Goal: Task Accomplishment & Management: Complete application form

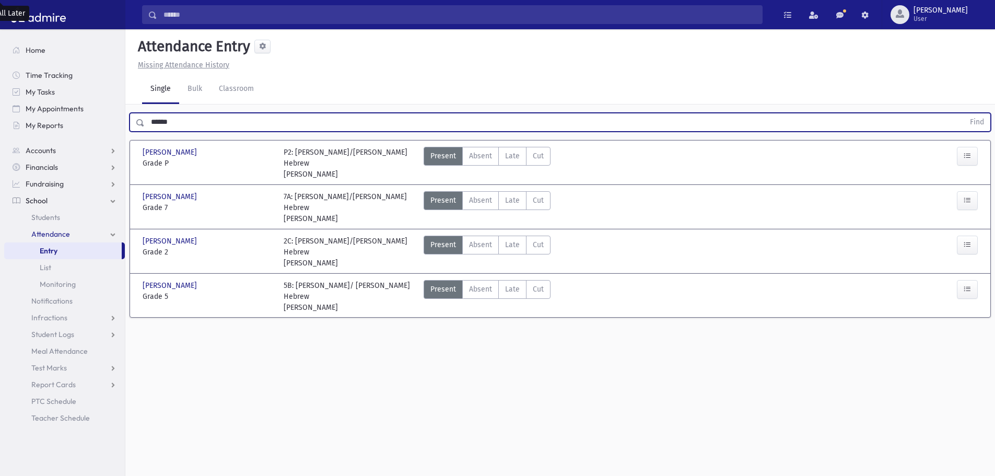
drag, startPoint x: 144, startPoint y: 129, endPoint x: 125, endPoint y: 128, distance: 18.8
click at [125, 131] on div "Search Results All Accounts" at bounding box center [497, 249] width 995 height 499
type input "*****"
click at [964, 113] on button "Find" at bounding box center [977, 122] width 27 height 18
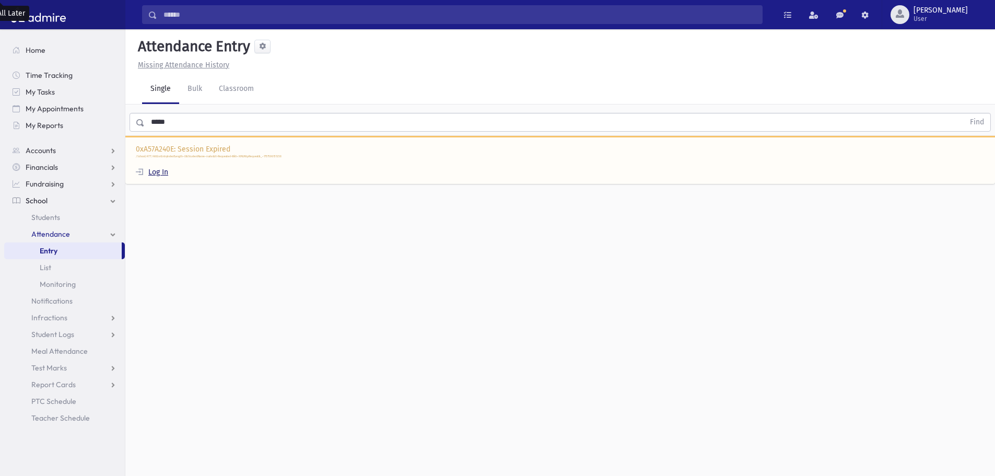
click at [164, 170] on link "Log In" at bounding box center [152, 172] width 32 height 9
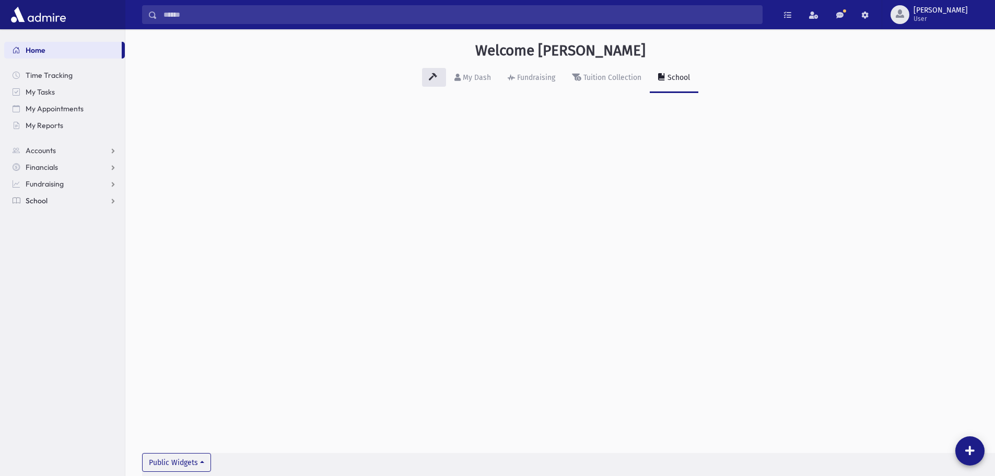
click at [47, 200] on span "School" at bounding box center [37, 200] width 22 height 9
click at [42, 235] on span "Attendance" at bounding box center [50, 233] width 39 height 9
click at [59, 253] on link "Entry" at bounding box center [64, 250] width 121 height 17
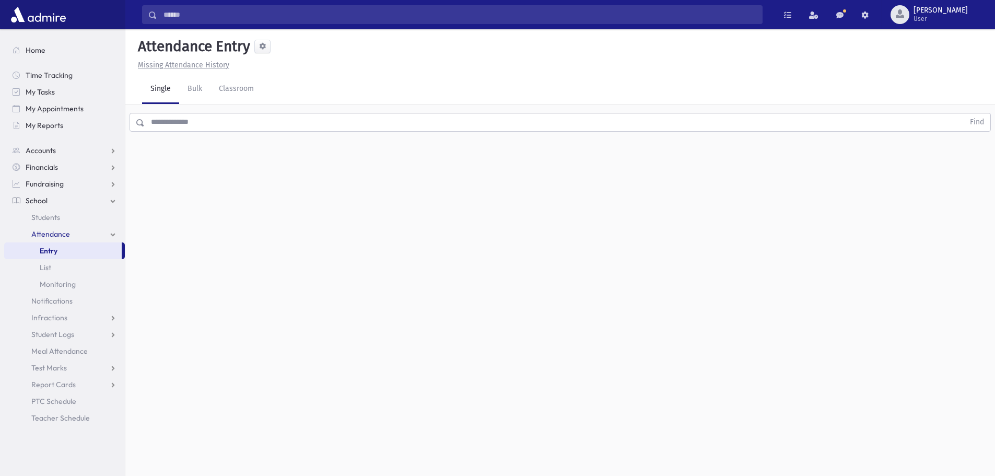
click at [218, 120] on input "text" at bounding box center [555, 122] width 820 height 19
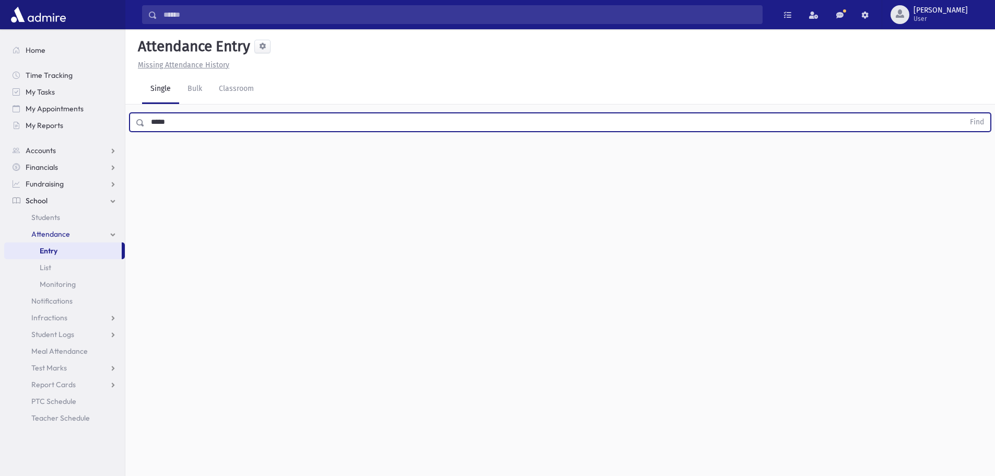
click at [964, 113] on button "Find" at bounding box center [977, 122] width 27 height 18
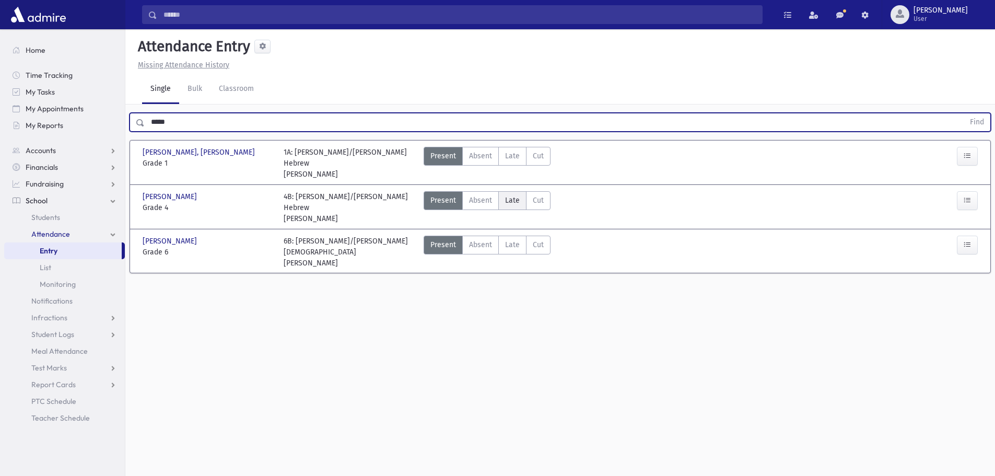
click at [513, 195] on span "Late" at bounding box center [512, 200] width 15 height 11
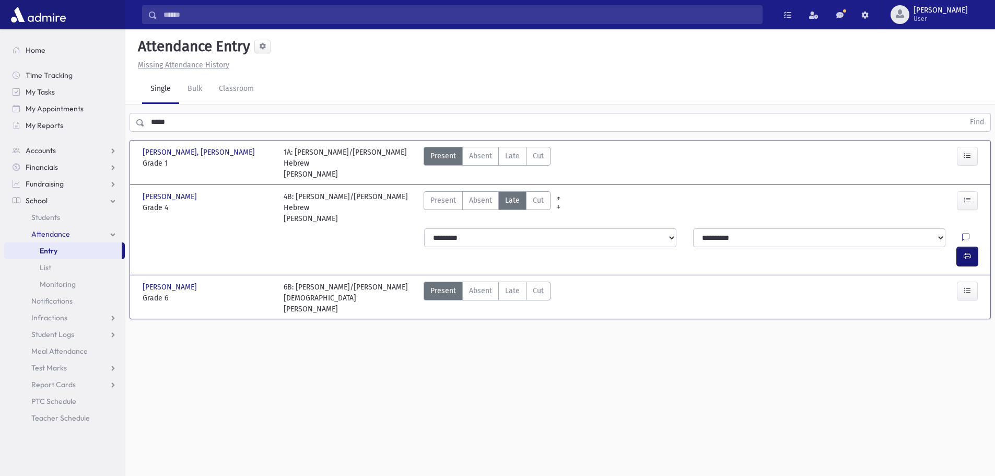
click at [961, 247] on button "button" at bounding box center [967, 256] width 21 height 19
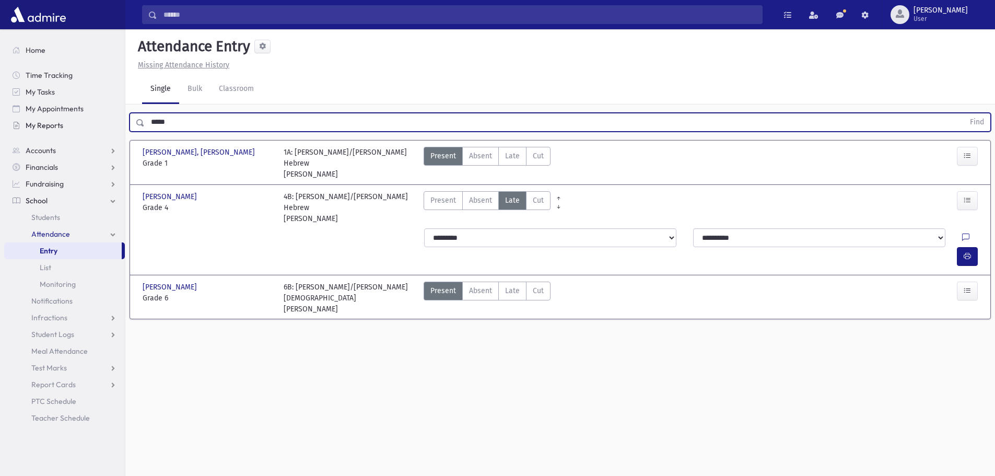
drag, startPoint x: 174, startPoint y: 120, endPoint x: 103, endPoint y: 124, distance: 70.6
click at [103, 124] on div "Search Results All Accounts" at bounding box center [497, 249] width 995 height 499
click at [964, 113] on button "Find" at bounding box center [977, 122] width 27 height 18
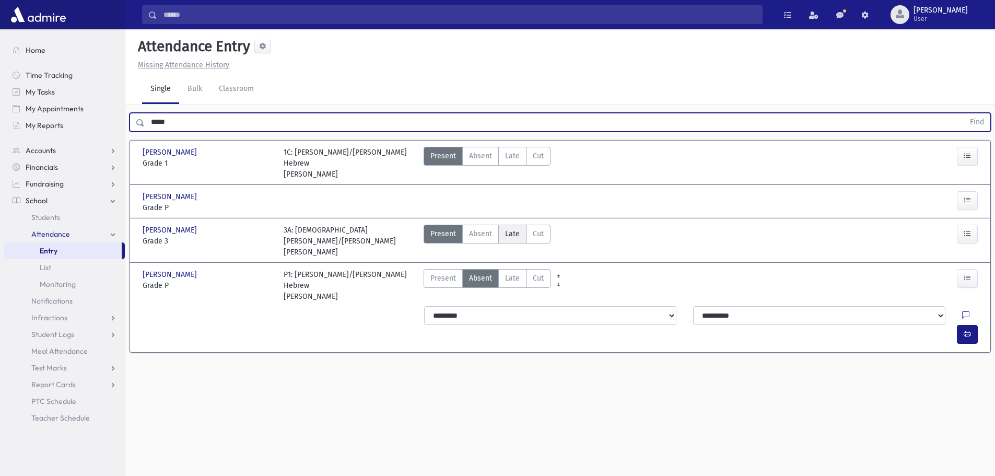
click at [519, 225] on label "Late Late" at bounding box center [512, 234] width 28 height 19
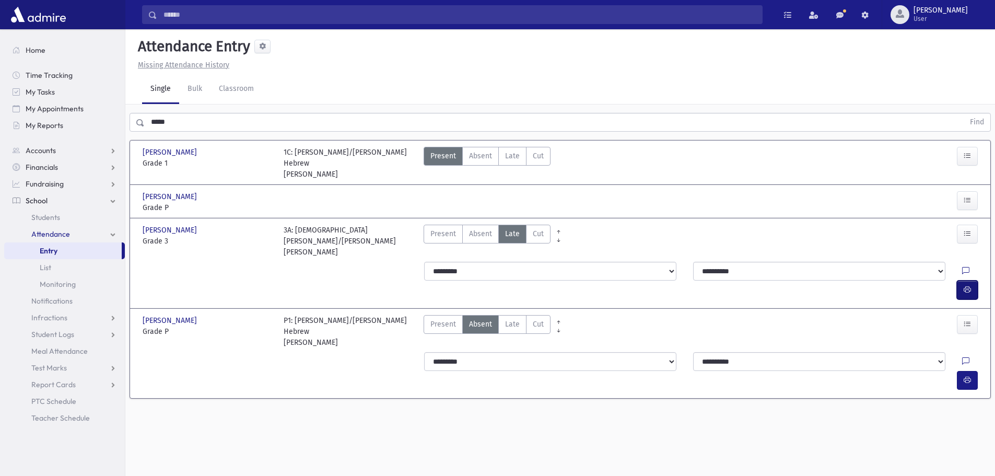
click at [975, 280] on button "button" at bounding box center [967, 289] width 21 height 19
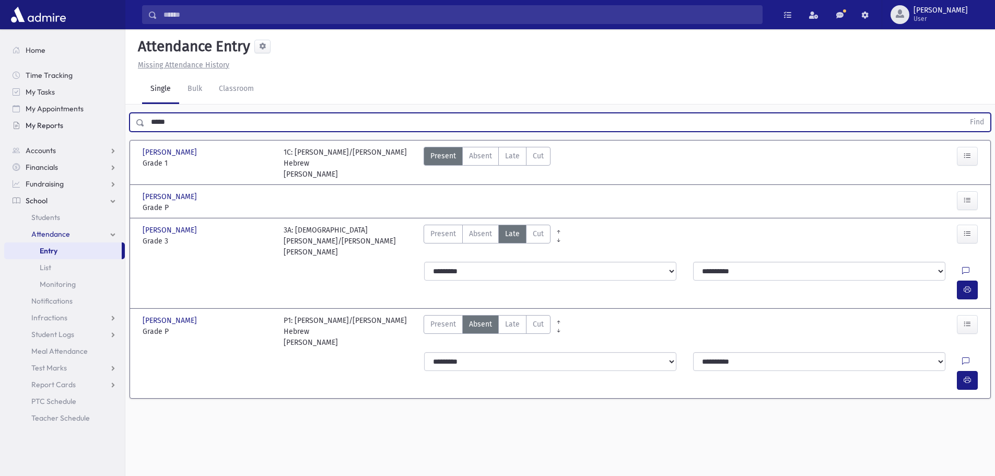
drag, startPoint x: 159, startPoint y: 120, endPoint x: 102, endPoint y: 127, distance: 57.5
click at [103, 127] on div "Search Results All Accounts" at bounding box center [497, 249] width 995 height 499
click at [964, 113] on button "Find" at bounding box center [977, 122] width 27 height 18
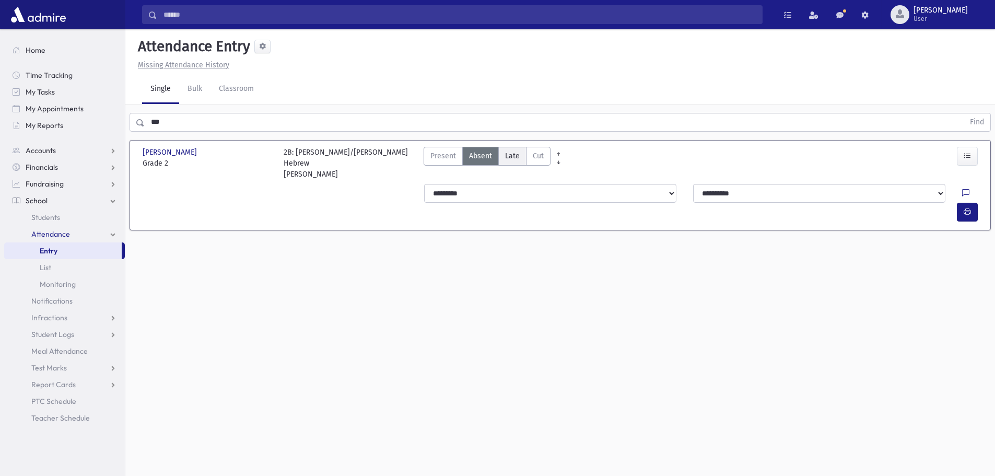
click at [501, 161] on label "Late Late" at bounding box center [512, 156] width 28 height 19
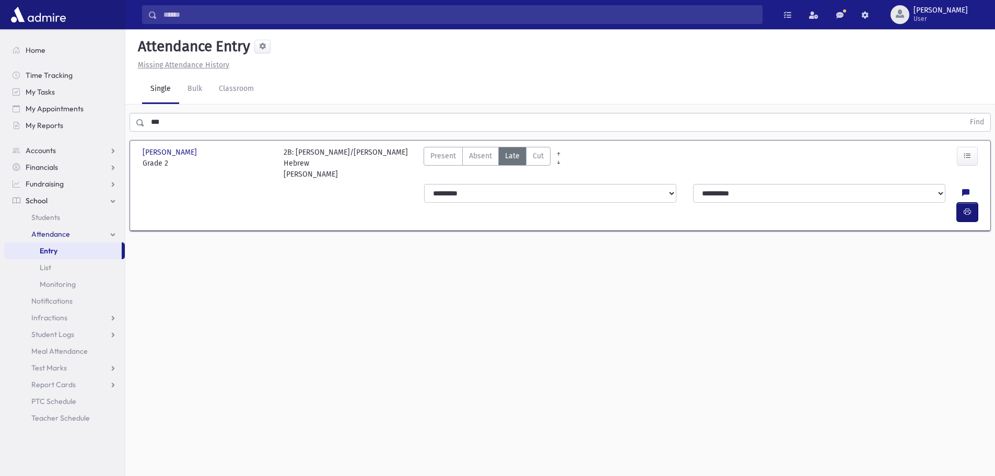
click at [966, 207] on icon "button" at bounding box center [967, 211] width 7 height 9
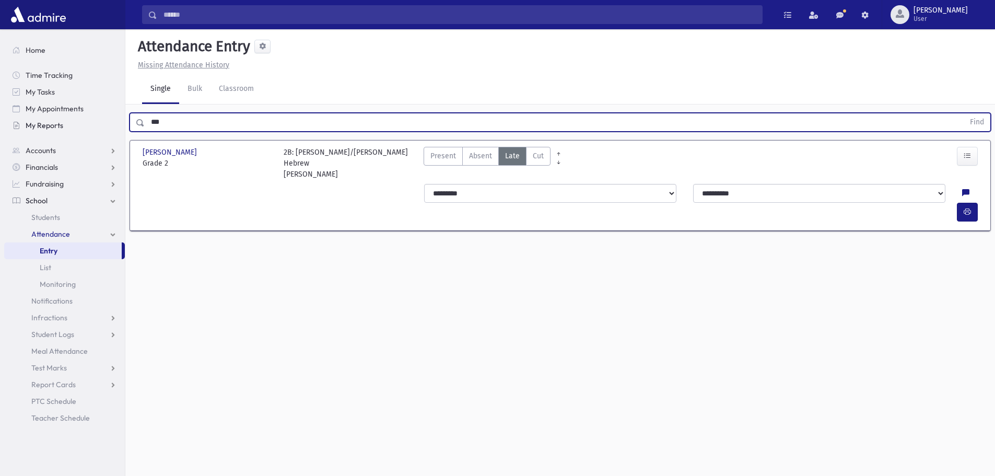
drag, startPoint x: 185, startPoint y: 123, endPoint x: 113, endPoint y: 125, distance: 72.1
click at [116, 125] on div "Search Results All Accounts" at bounding box center [497, 249] width 995 height 499
click at [964, 113] on button "Find" at bounding box center [977, 122] width 27 height 18
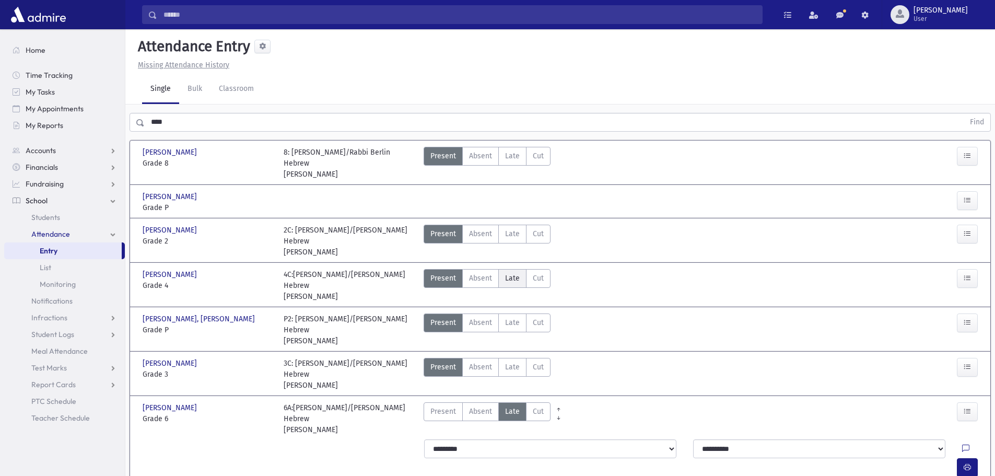
drag, startPoint x: 514, startPoint y: 272, endPoint x: 521, endPoint y: 272, distance: 7.3
click at [514, 272] on label "Late Late" at bounding box center [512, 278] width 28 height 19
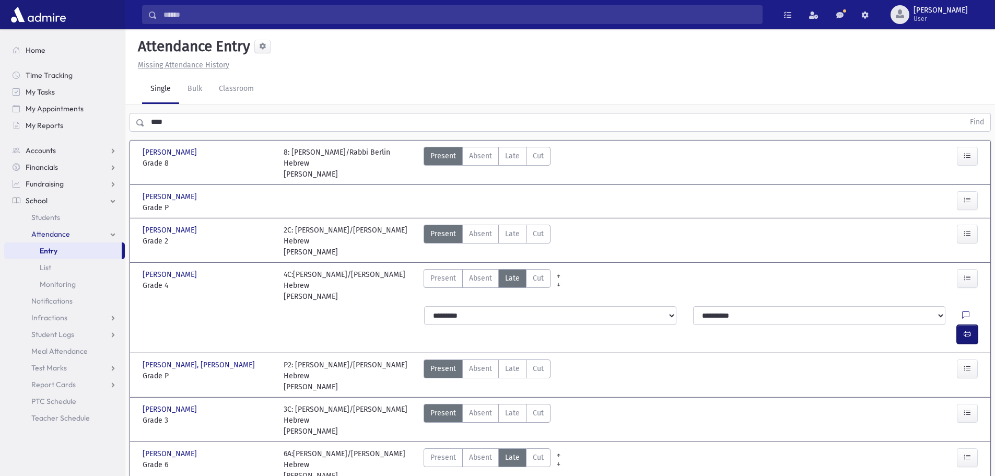
click at [965, 330] on icon "button" at bounding box center [967, 334] width 7 height 9
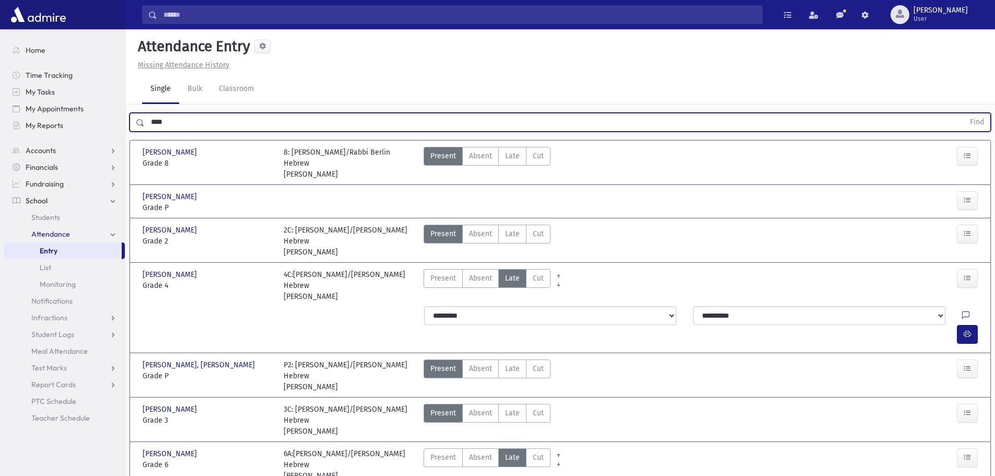
drag, startPoint x: 155, startPoint y: 125, endPoint x: 103, endPoint y: 136, distance: 52.8
click at [103, 136] on div "Search Results All Accounts" at bounding box center [497, 330] width 995 height 660
drag, startPoint x: 190, startPoint y: 121, endPoint x: 108, endPoint y: 143, distance: 84.8
click at [108, 142] on div "Search Results All Accounts" at bounding box center [497, 330] width 995 height 660
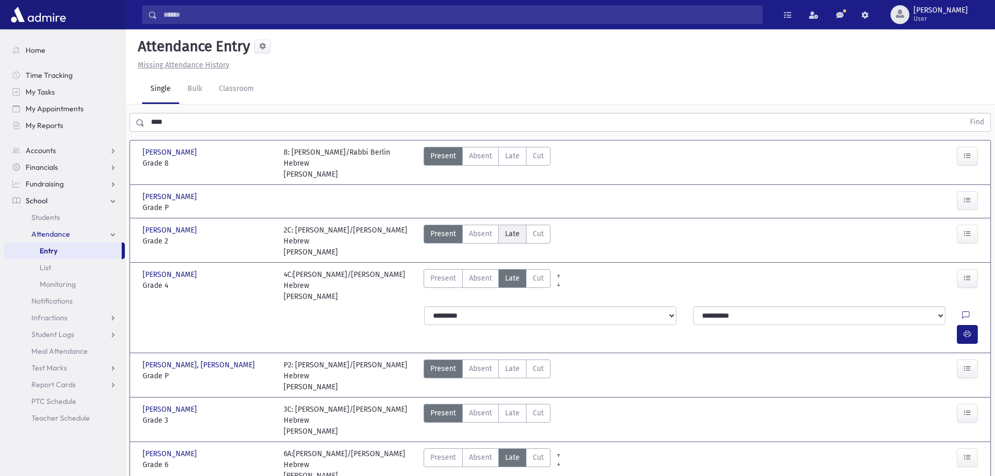
click at [517, 236] on span "Late" at bounding box center [512, 233] width 15 height 11
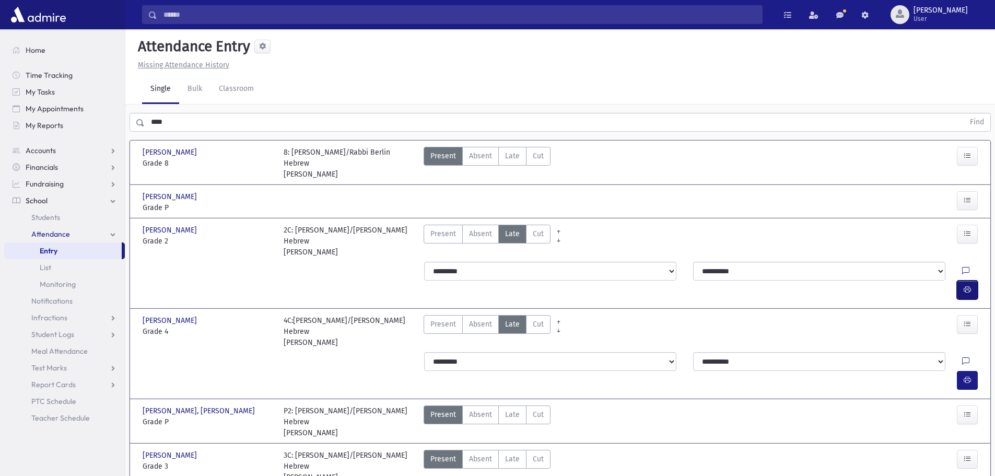
click at [965, 280] on button "button" at bounding box center [967, 289] width 21 height 19
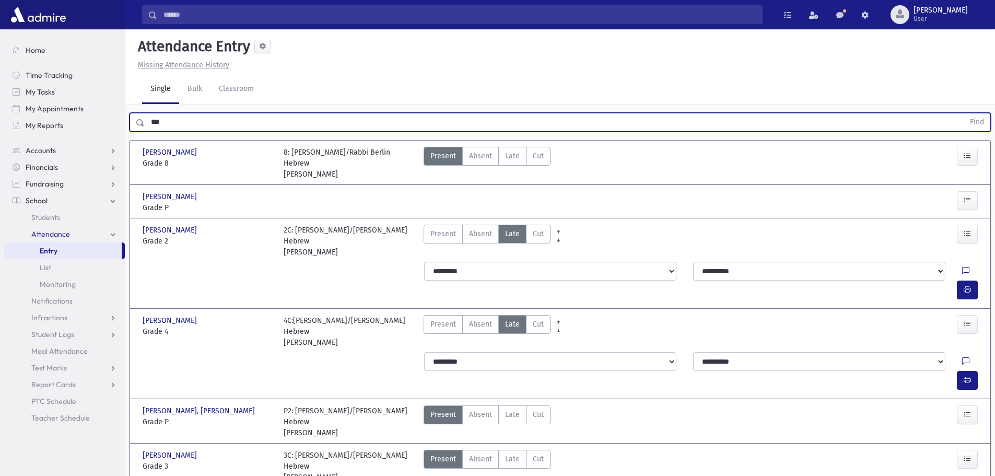
type input "***"
click at [964, 113] on button "Find" at bounding box center [977, 122] width 27 height 18
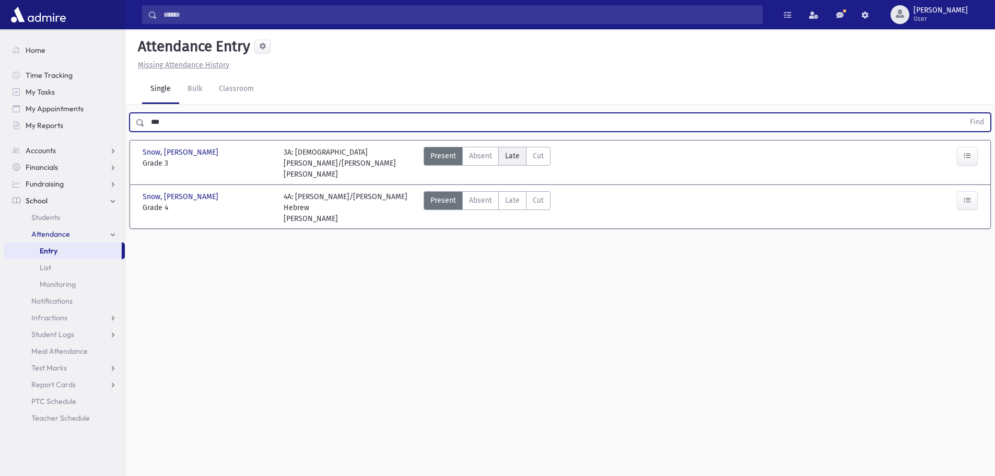
click at [512, 148] on label "Late Late" at bounding box center [512, 156] width 28 height 19
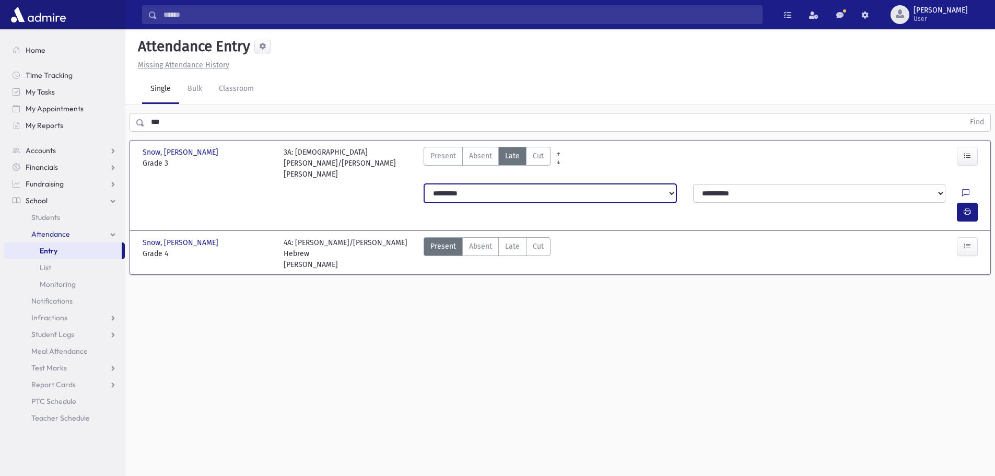
click at [508, 184] on select "**********" at bounding box center [550, 193] width 252 height 19
select select "*******"
click at [424, 184] on select "**********" at bounding box center [550, 193] width 252 height 19
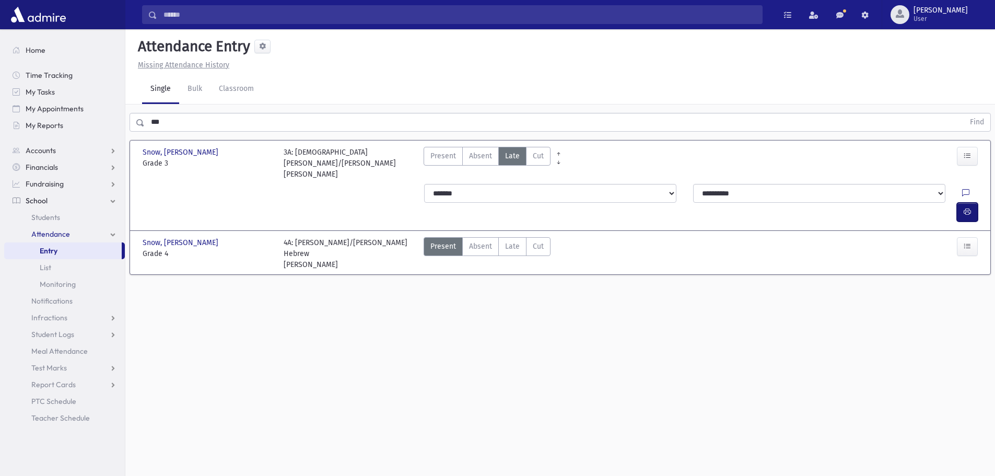
click at [971, 203] on button "button" at bounding box center [967, 212] width 21 height 19
drag, startPoint x: 165, startPoint y: 116, endPoint x: 83, endPoint y: 136, distance: 83.9
click at [88, 133] on div "Search Results All Accounts" at bounding box center [497, 249] width 995 height 499
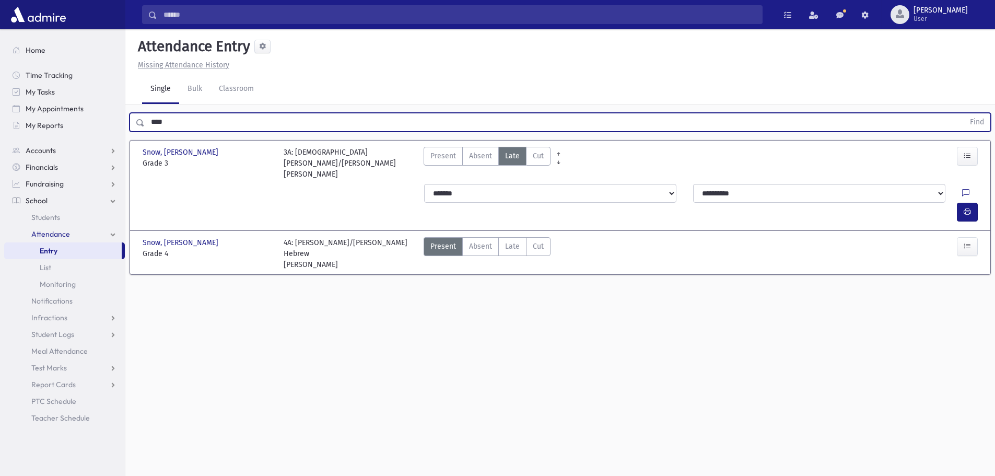
click at [964, 113] on button "Find" at bounding box center [977, 122] width 27 height 18
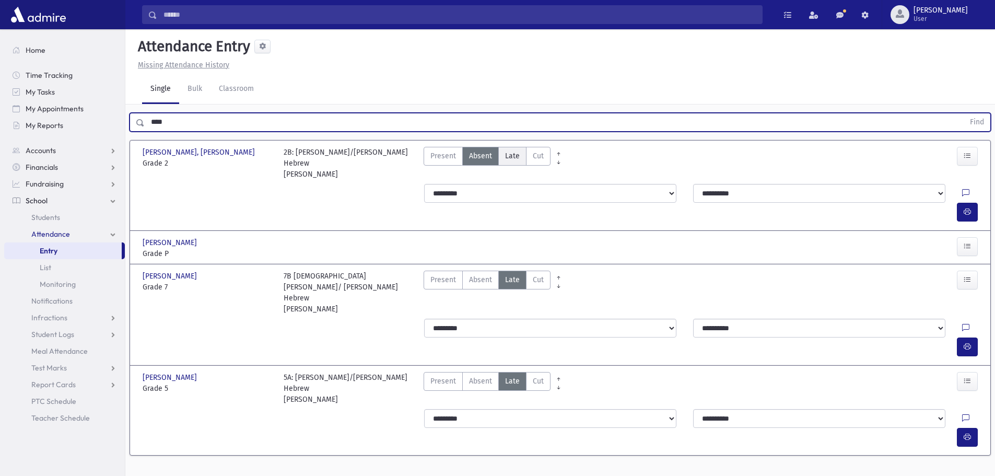
click at [510, 152] on span "Late" at bounding box center [512, 155] width 15 height 11
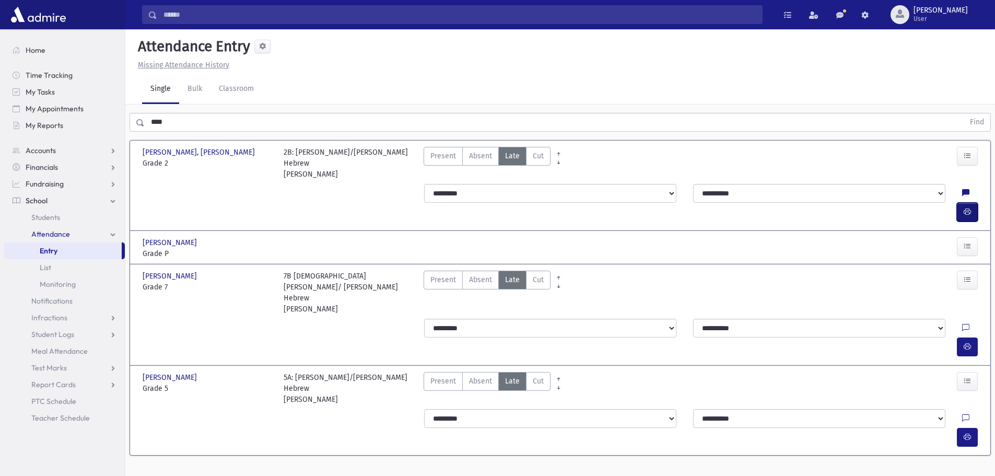
click at [971, 203] on button "button" at bounding box center [967, 212] width 21 height 19
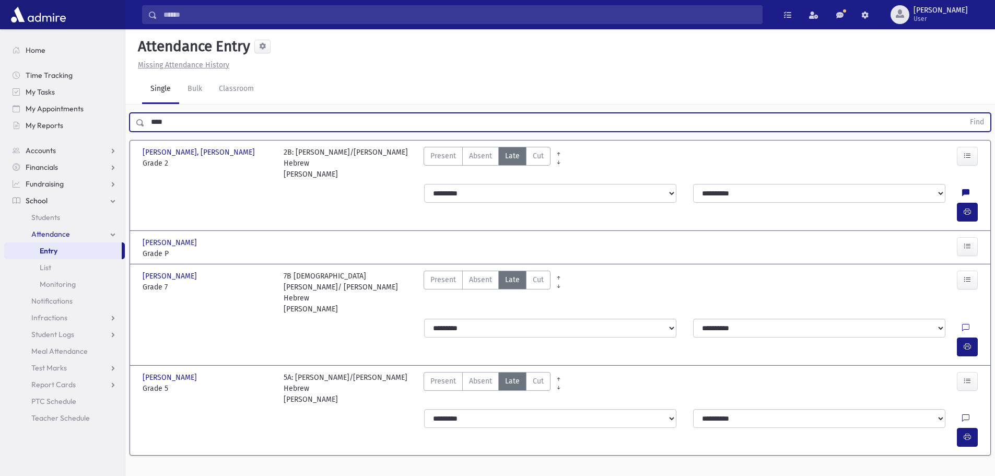
drag, startPoint x: 185, startPoint y: 121, endPoint x: 130, endPoint y: 119, distance: 55.4
click at [130, 119] on div "**** Find" at bounding box center [560, 122] width 861 height 19
click at [964, 113] on button "Find" at bounding box center [977, 122] width 27 height 18
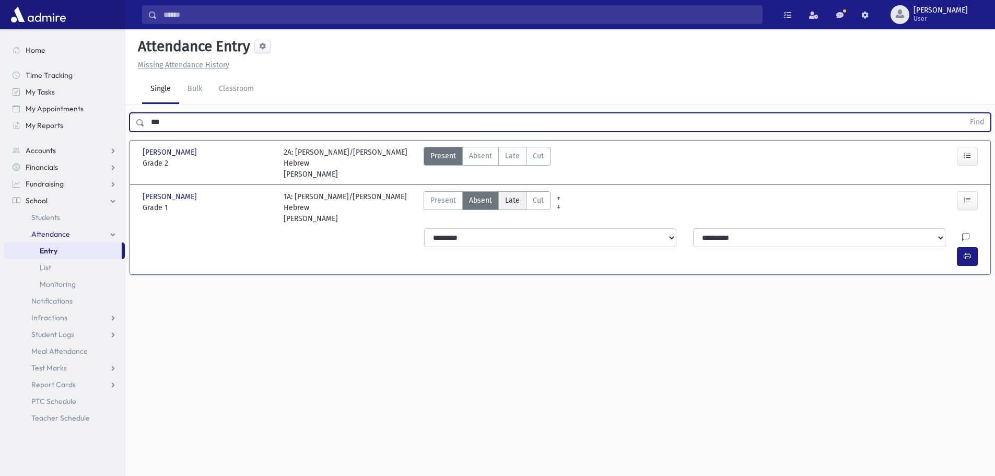
click at [522, 205] on label "Late Late" at bounding box center [512, 200] width 28 height 19
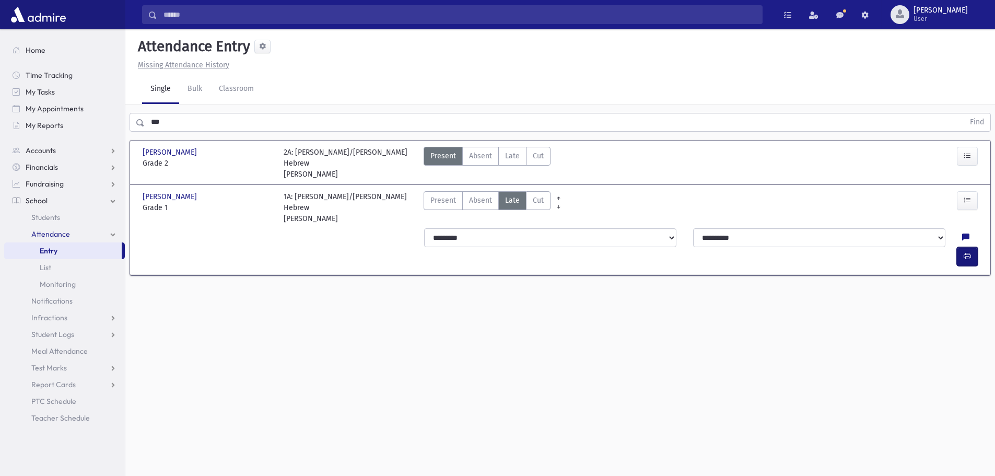
click at [969, 252] on icon "button" at bounding box center [967, 256] width 7 height 9
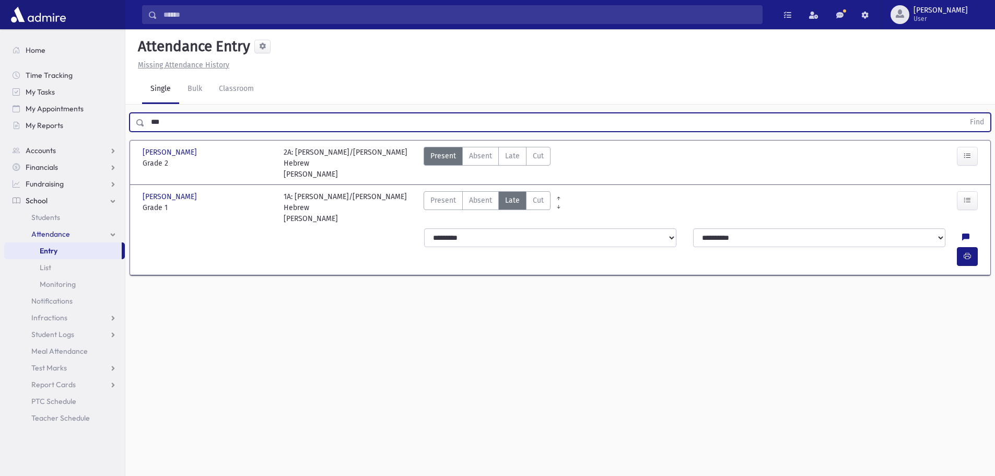
drag, startPoint x: 113, startPoint y: 139, endPoint x: 104, endPoint y: 142, distance: 9.8
click at [104, 142] on div "Search Results All Accounts" at bounding box center [497, 249] width 995 height 499
click at [964, 113] on button "Find" at bounding box center [977, 122] width 27 height 18
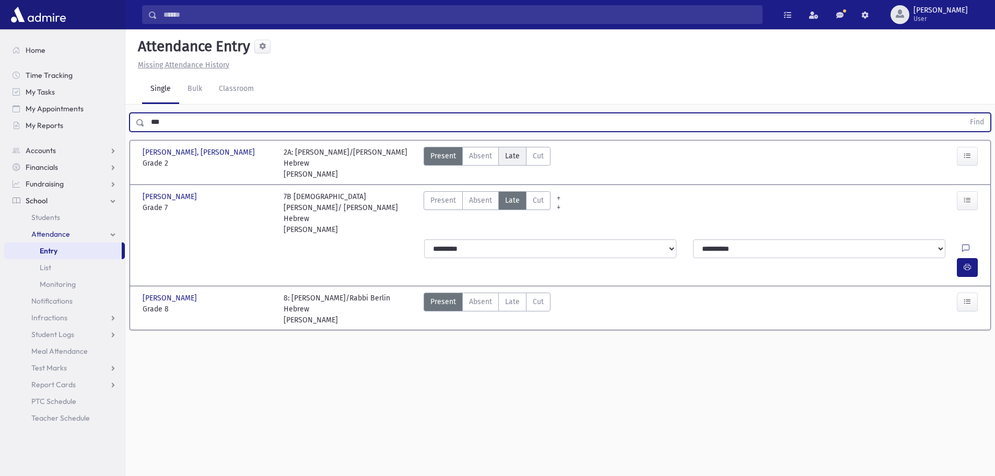
click at [503, 155] on label "Late Late" at bounding box center [512, 156] width 28 height 19
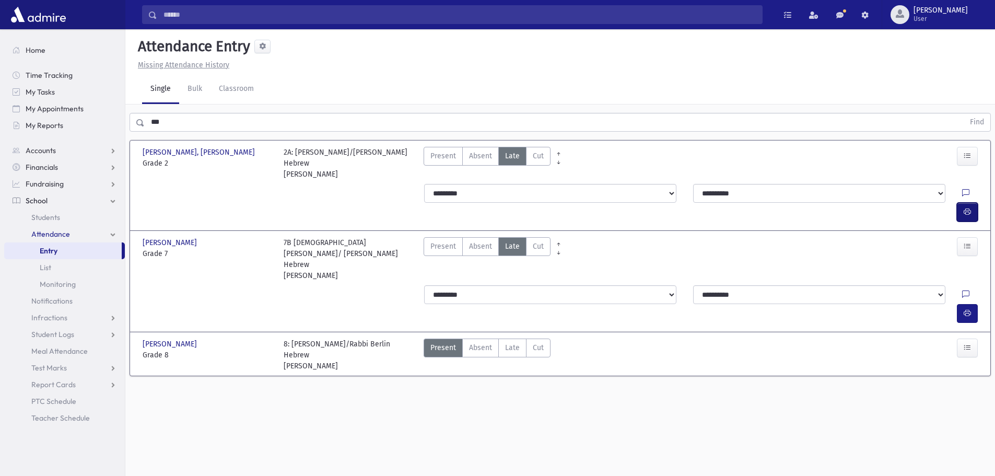
click at [969, 207] on icon "button" at bounding box center [967, 211] width 7 height 9
drag, startPoint x: 164, startPoint y: 122, endPoint x: 115, endPoint y: 131, distance: 49.8
click at [116, 129] on div "Search Results All Accounts" at bounding box center [497, 249] width 995 height 499
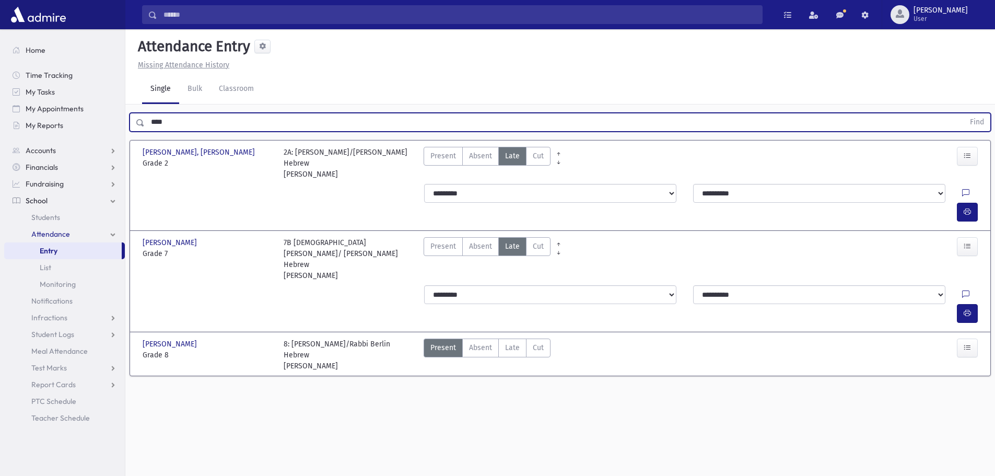
type input "****"
click at [964, 113] on button "Find" at bounding box center [977, 122] width 27 height 18
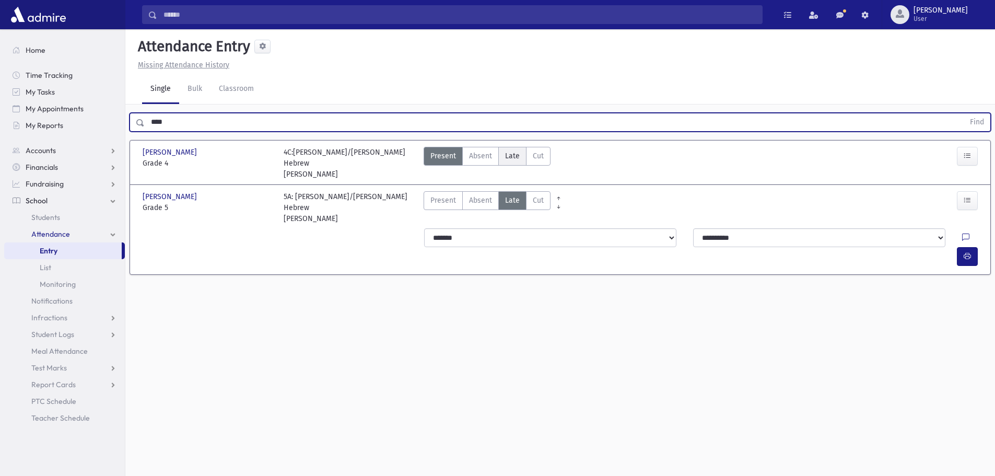
click at [510, 154] on span "Late" at bounding box center [512, 155] width 15 height 11
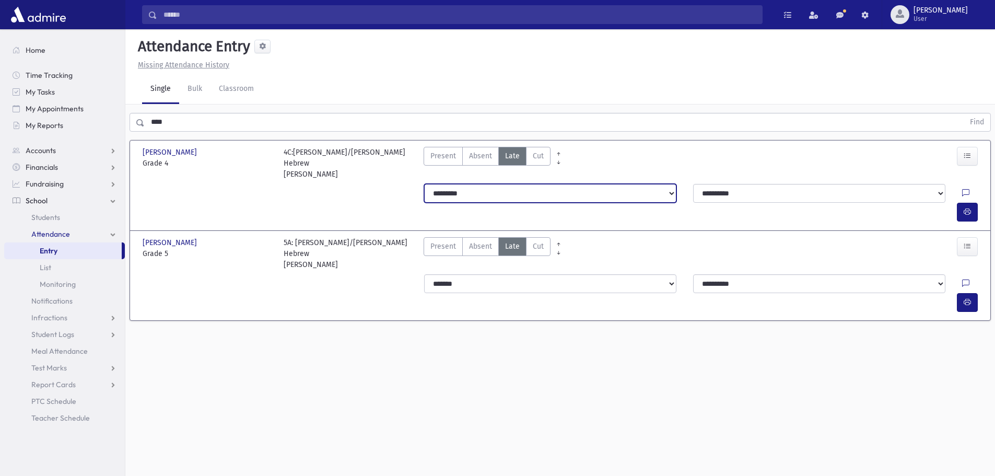
click at [518, 185] on select "**********" at bounding box center [550, 193] width 252 height 19
select select "*******"
click at [424, 184] on select "**********" at bounding box center [550, 193] width 252 height 19
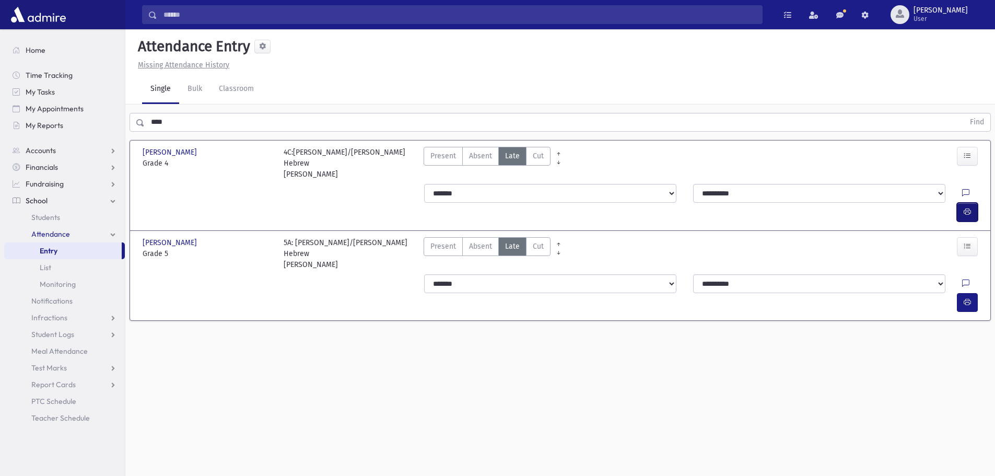
click at [969, 207] on icon "button" at bounding box center [967, 211] width 7 height 9
drag, startPoint x: 169, startPoint y: 119, endPoint x: 114, endPoint y: 126, distance: 55.3
click at [127, 121] on div "**** Find" at bounding box center [560, 119] width 870 height 31
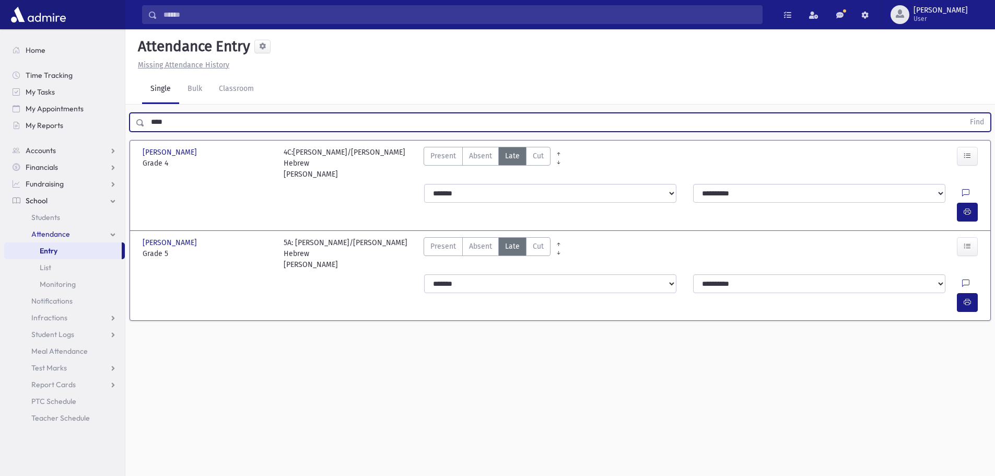
click at [964, 113] on button "Find" at bounding box center [977, 122] width 27 height 18
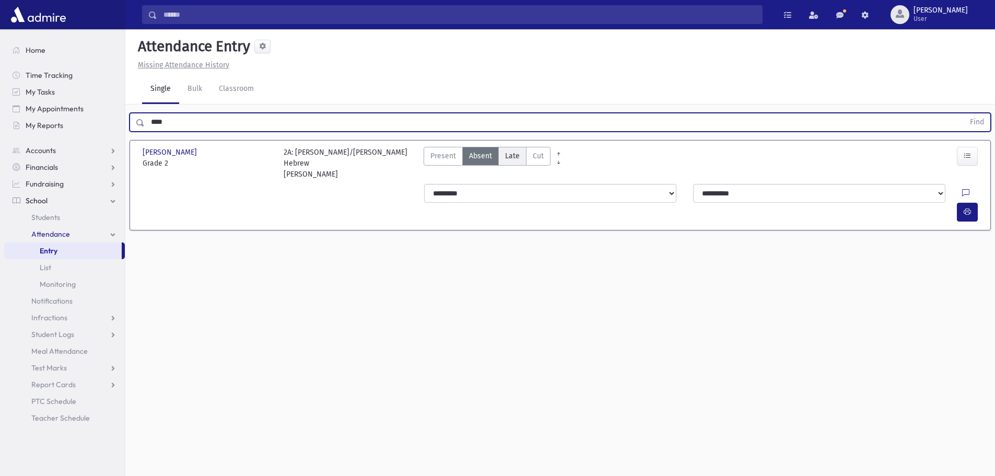
click at [513, 158] on span "Late" at bounding box center [512, 155] width 15 height 11
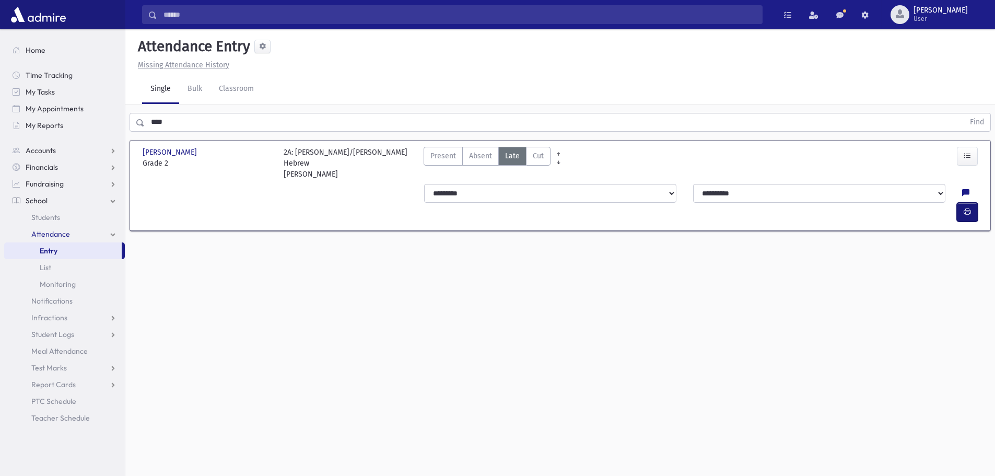
click at [964, 207] on icon "button" at bounding box center [967, 211] width 7 height 9
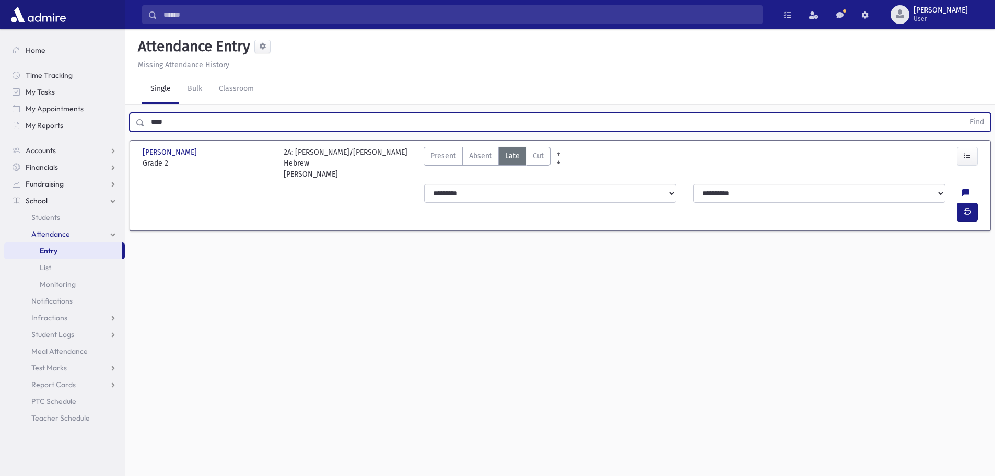
drag, startPoint x: 99, startPoint y: 129, endPoint x: 76, endPoint y: 135, distance: 23.8
click at [77, 134] on div "Search Results All Accounts" at bounding box center [497, 249] width 995 height 499
click at [964, 113] on button "Find" at bounding box center [977, 122] width 27 height 18
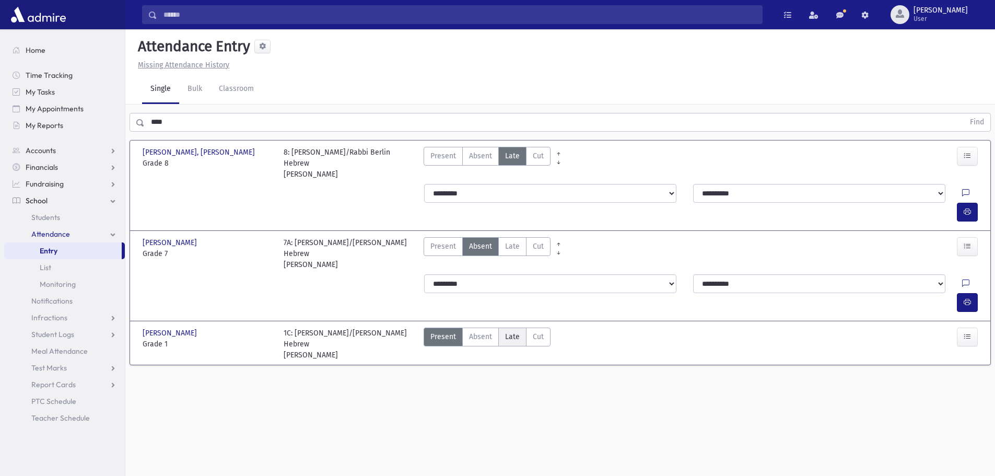
click at [506, 331] on span "Late" at bounding box center [512, 336] width 15 height 11
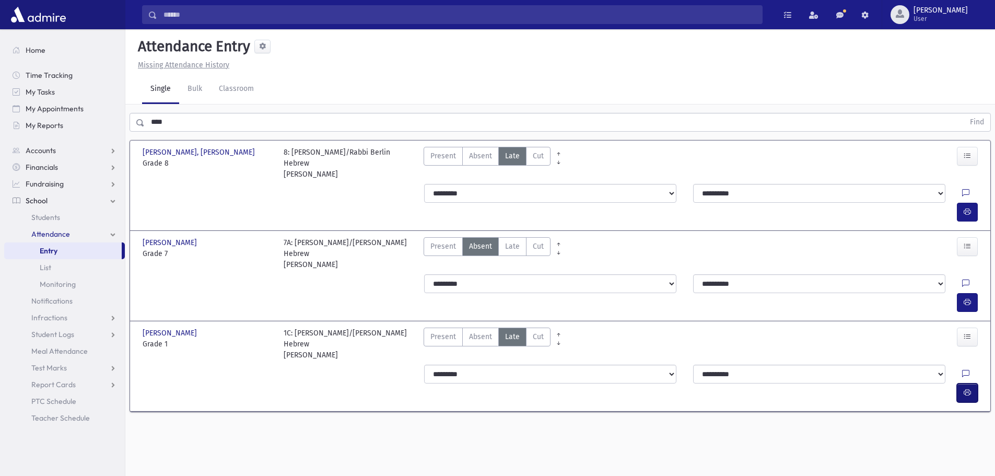
click at [964, 388] on icon "button" at bounding box center [967, 392] width 7 height 9
click at [102, 132] on div "Search Results All Accounts" at bounding box center [497, 249] width 995 height 499
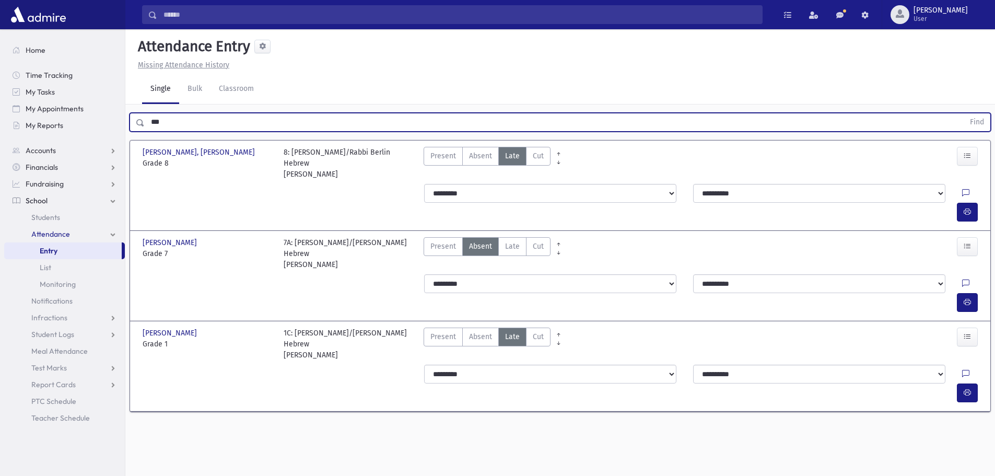
type input "***"
click at [964, 113] on button "Find" at bounding box center [977, 122] width 27 height 18
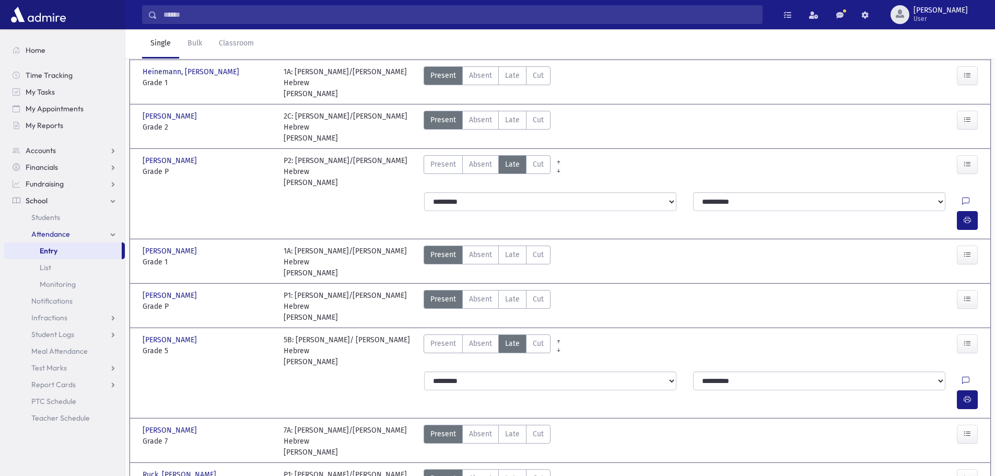
scroll to position [418, 0]
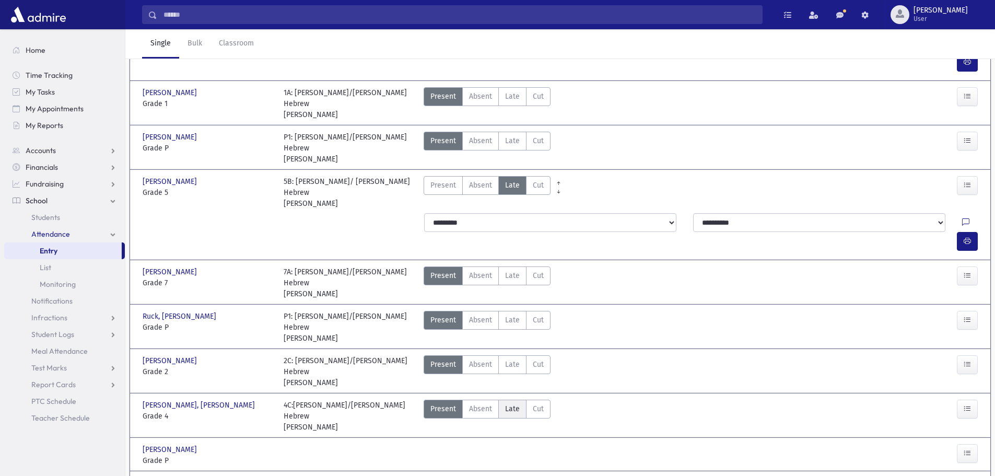
click at [510, 403] on span "Late" at bounding box center [512, 408] width 15 height 11
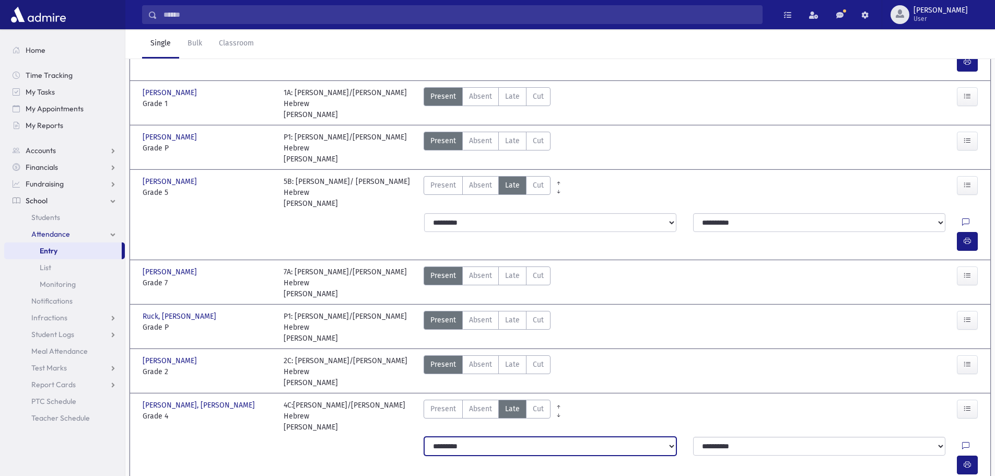
click at [507, 437] on select "**********" at bounding box center [550, 446] width 252 height 19
select select "*******"
click at [424, 437] on select "**********" at bounding box center [550, 446] width 252 height 19
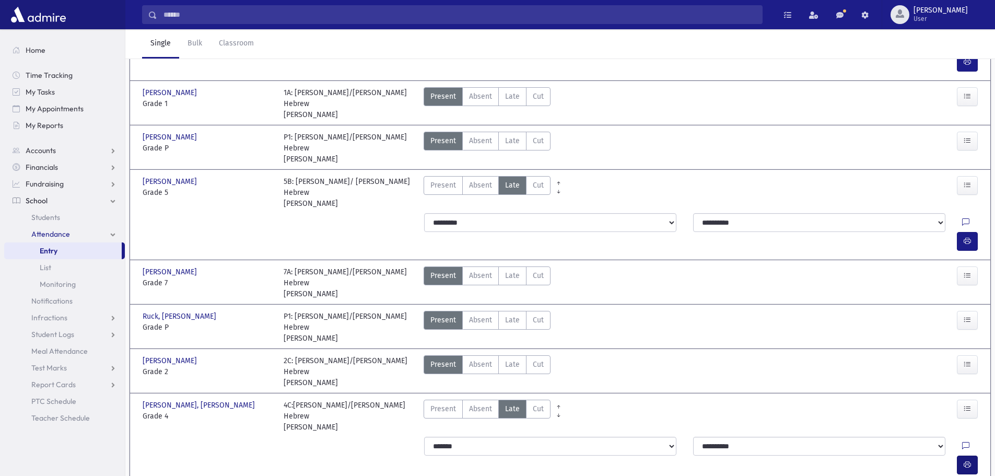
drag, startPoint x: 944, startPoint y: 336, endPoint x: 963, endPoint y: 332, distance: 18.6
click at [962, 437] on div at bounding box center [972, 446] width 20 height 19
click at [964, 460] on icon "button" at bounding box center [967, 464] width 7 height 9
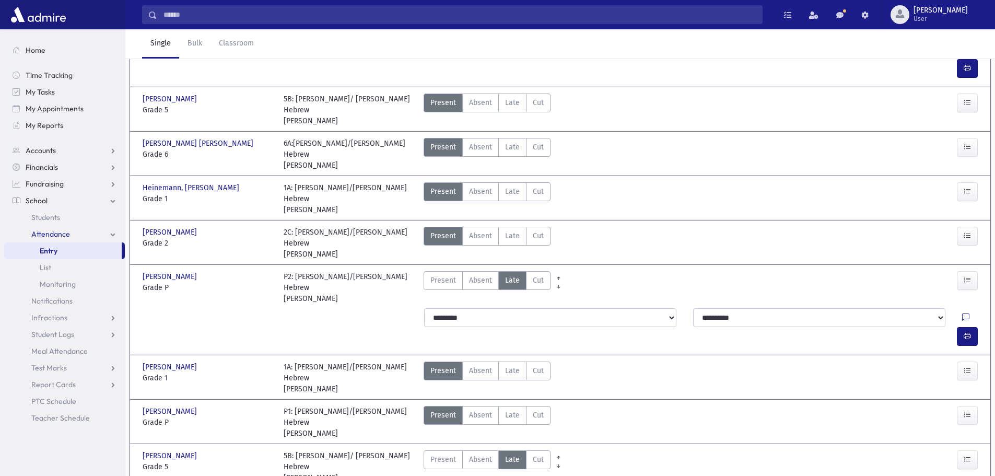
scroll to position [52, 0]
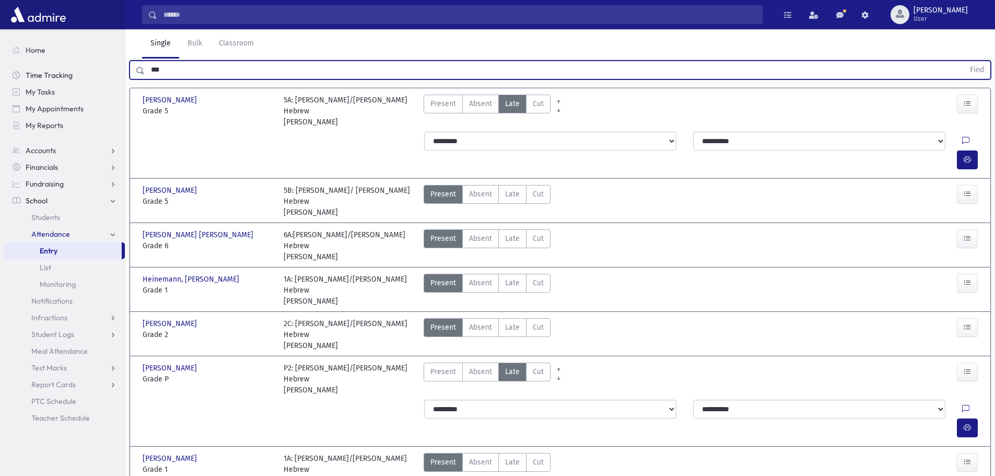
drag, startPoint x: 146, startPoint y: 72, endPoint x: 97, endPoint y: 80, distance: 49.3
type input "****"
click at [964, 61] on button "Find" at bounding box center [977, 70] width 27 height 18
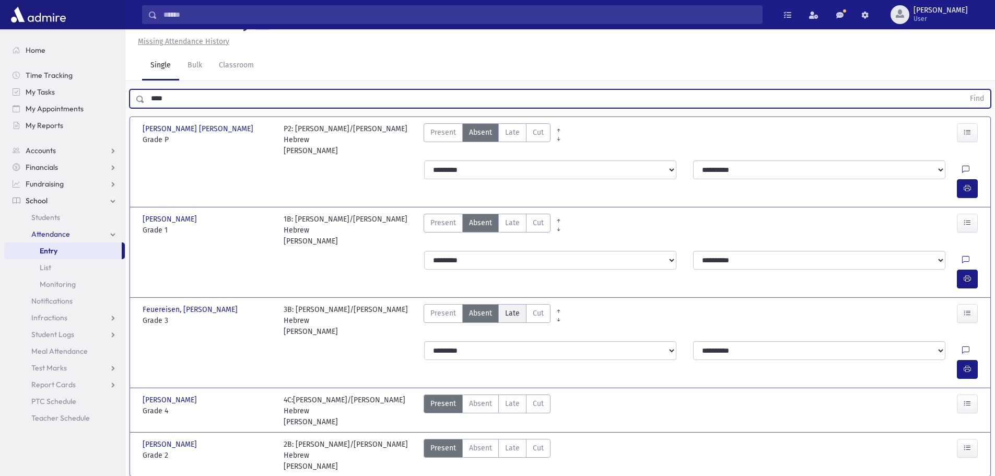
click at [510, 308] on span "Late" at bounding box center [512, 313] width 15 height 11
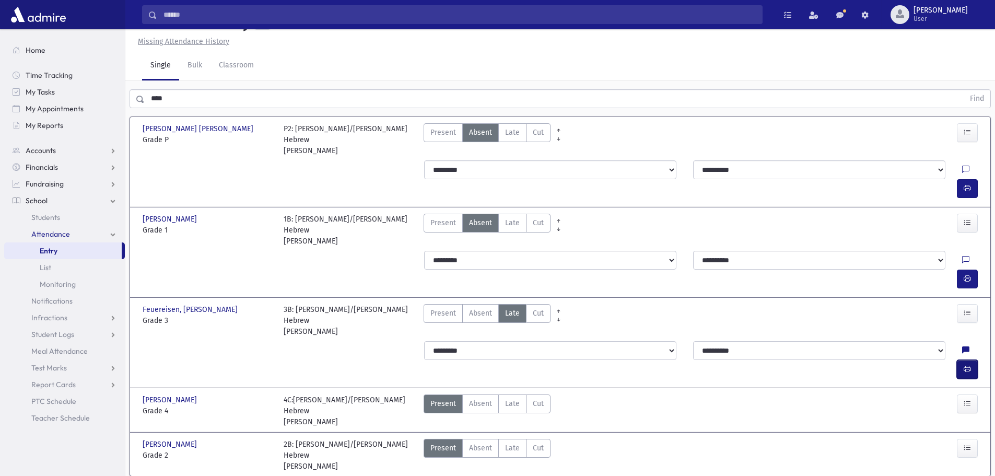
click at [966, 365] on icon "button" at bounding box center [967, 369] width 7 height 9
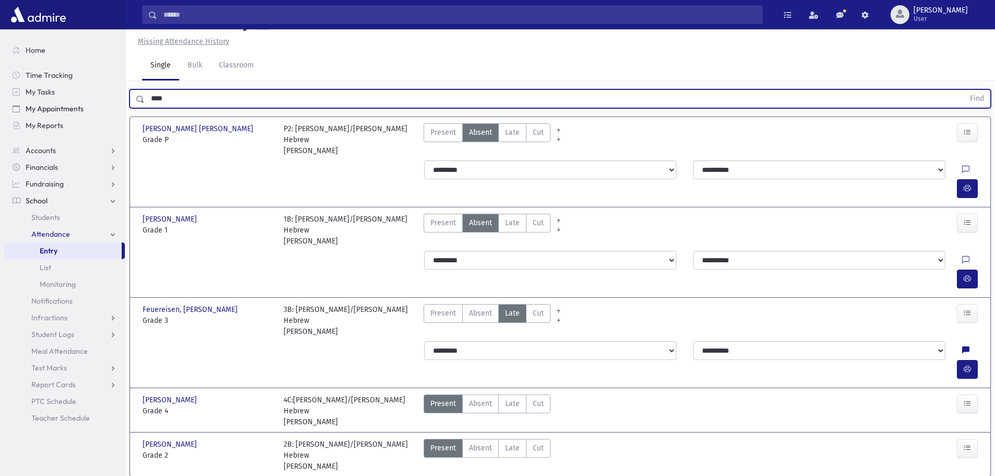
drag, startPoint x: 120, startPoint y: 92, endPoint x: 111, endPoint y: 101, distance: 12.2
click at [107, 93] on div "Search Results All Accounts" at bounding box center [497, 245] width 995 height 538
